Goal: Find specific page/section: Find specific page/section

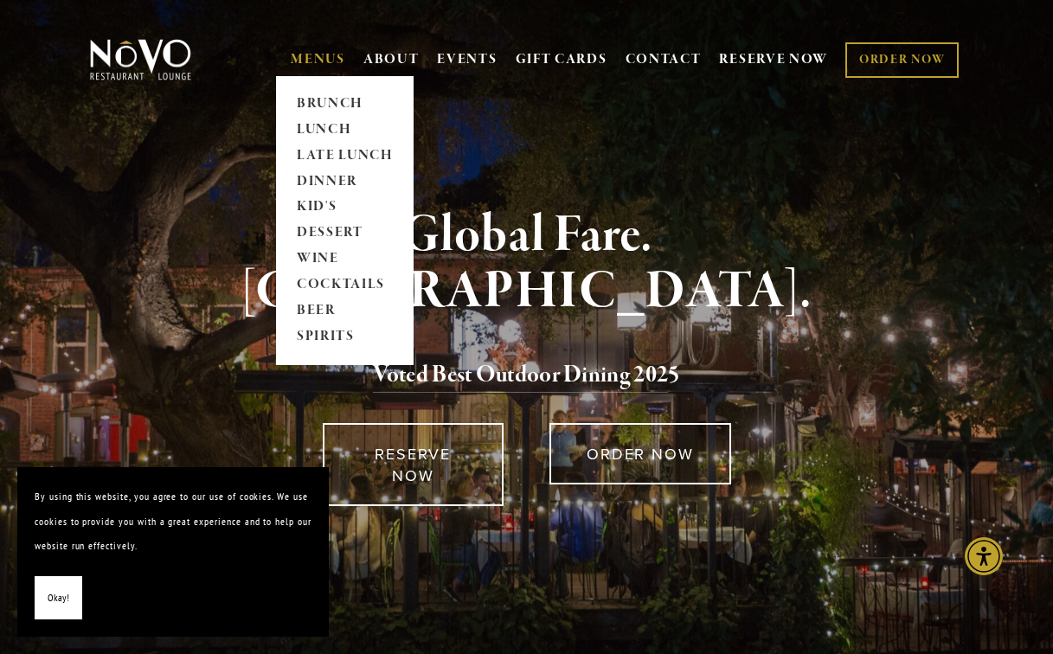
click at [316, 61] on link "MENUS" at bounding box center [318, 59] width 55 height 17
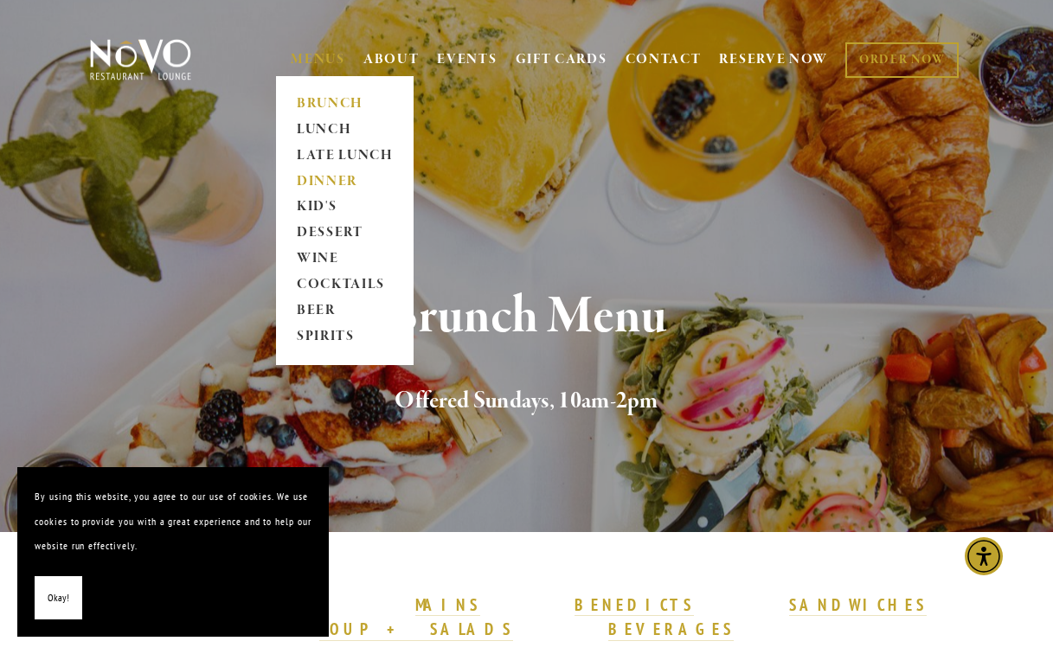
click at [325, 181] on link "DINNER" at bounding box center [345, 182] width 108 height 26
click at [324, 175] on link "DINNER" at bounding box center [345, 182] width 108 height 26
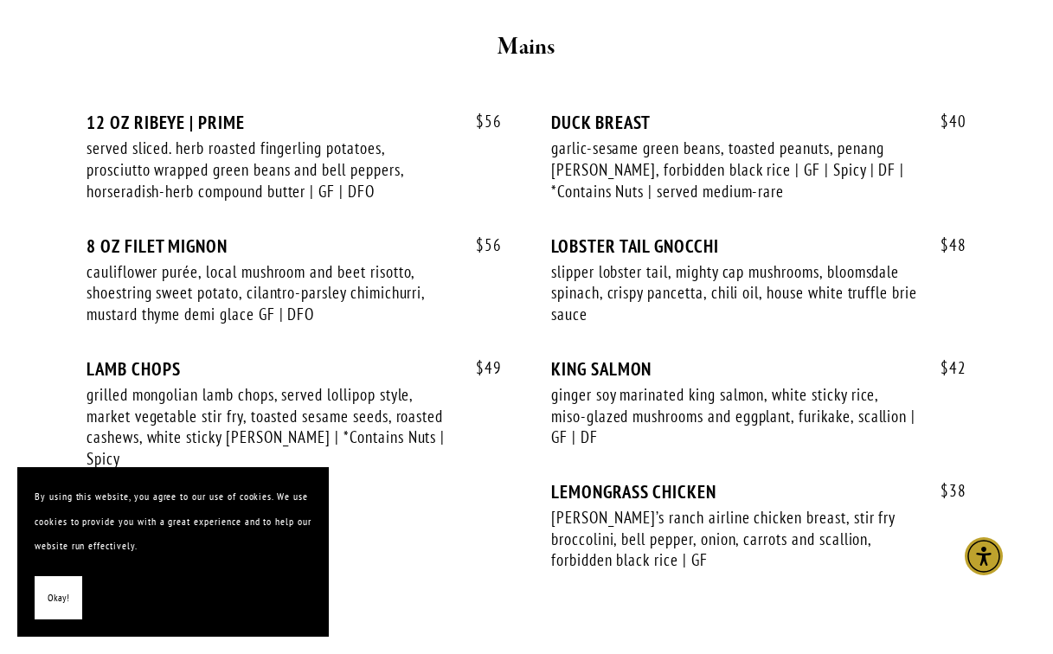
scroll to position [3202, 0]
